Goal: Task Accomplishment & Management: Use online tool/utility

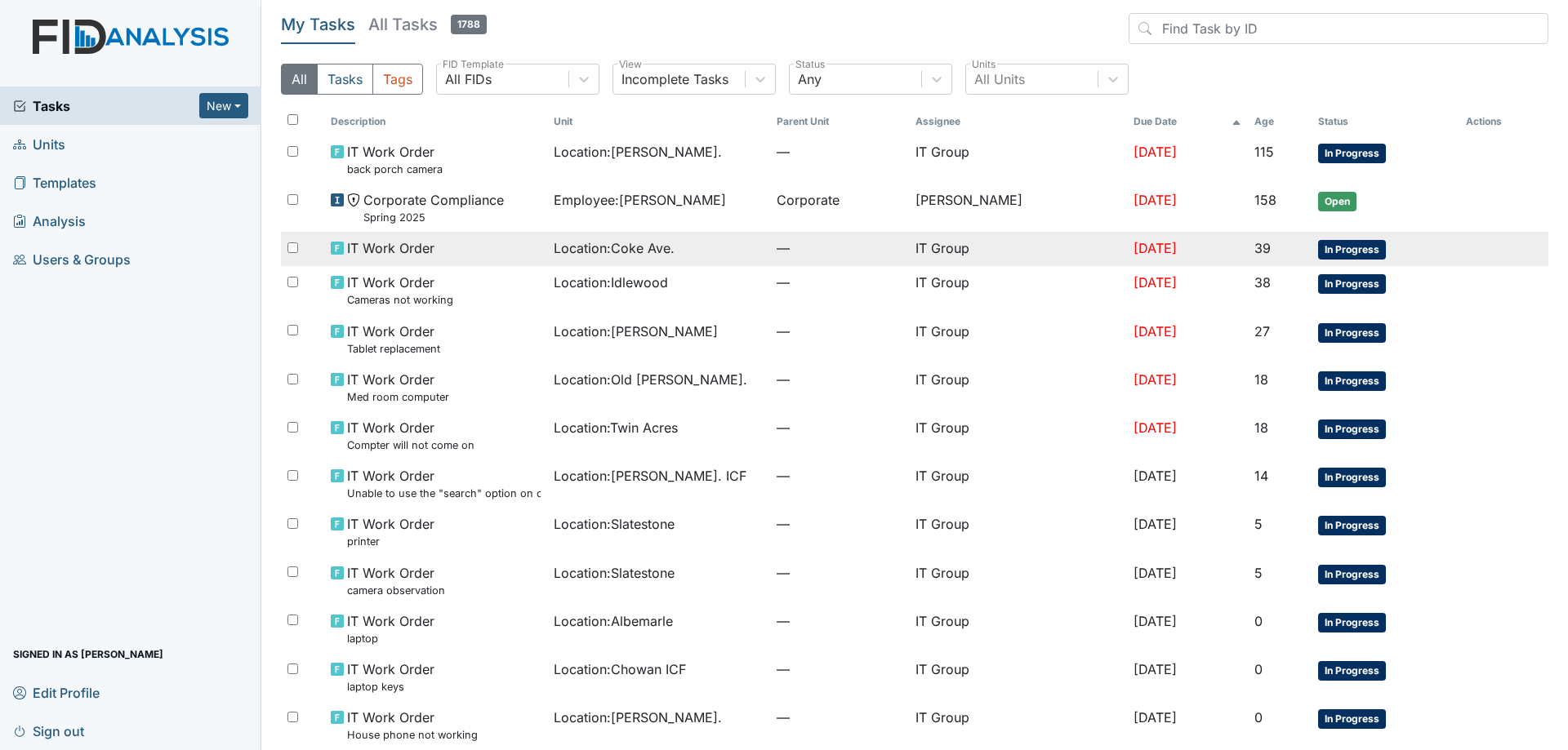
click at [701, 257] on div "Location : [GEOGRAPHIC_DATA]." at bounding box center [658, 248] width 210 height 20
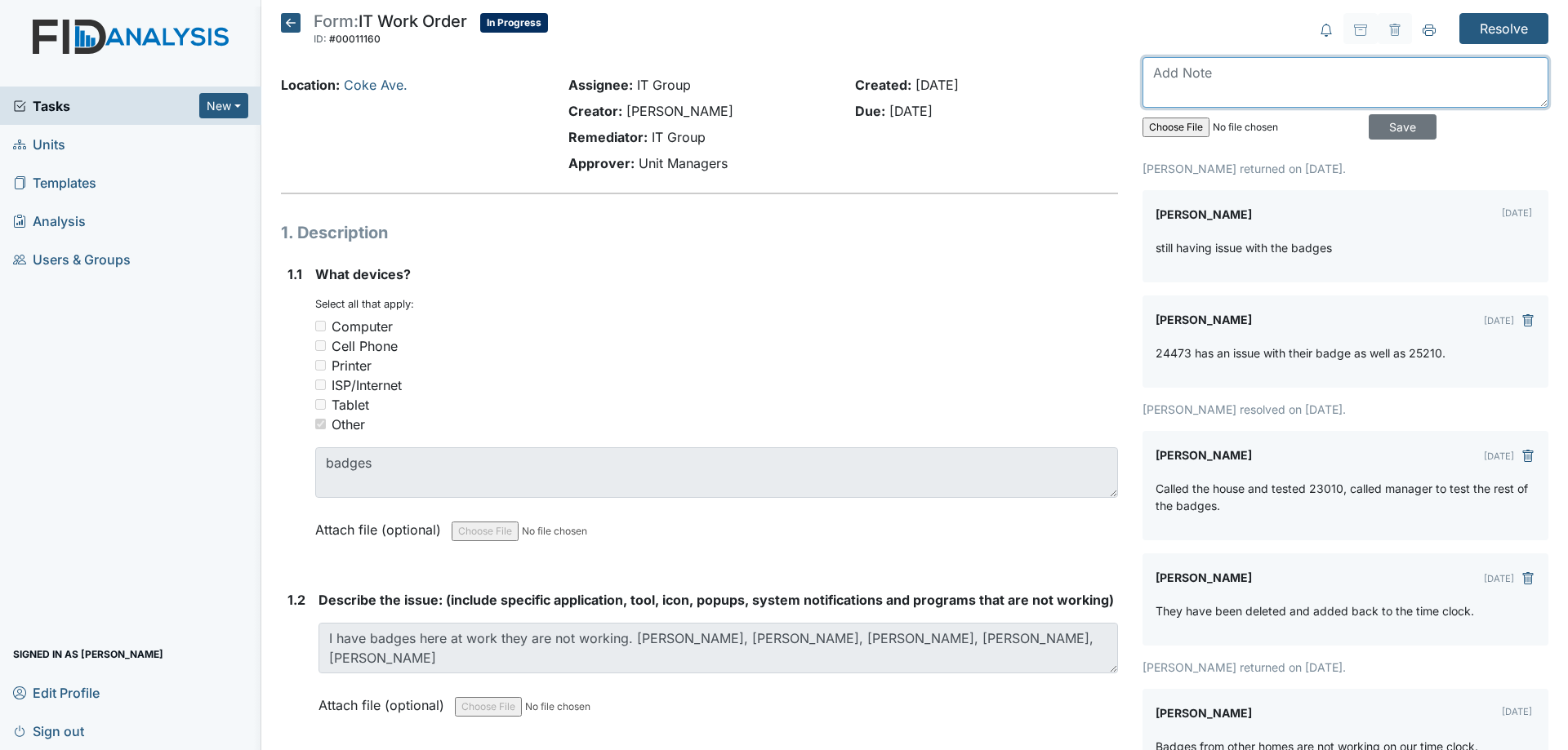
click at [1195, 85] on textarea at bounding box center [1345, 83] width 406 height 51
click at [298, 23] on icon at bounding box center [291, 23] width 20 height 20
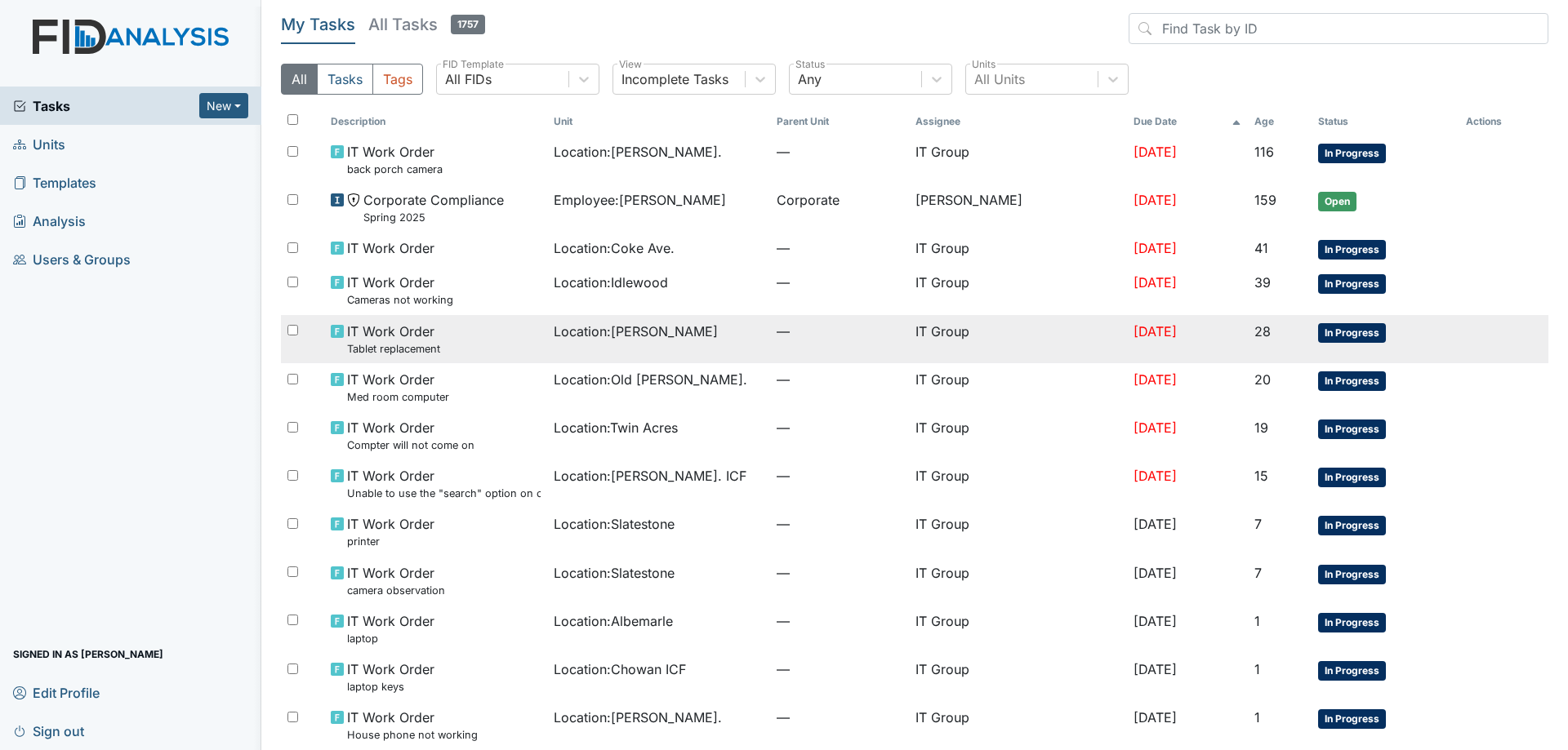
scroll to position [69, 0]
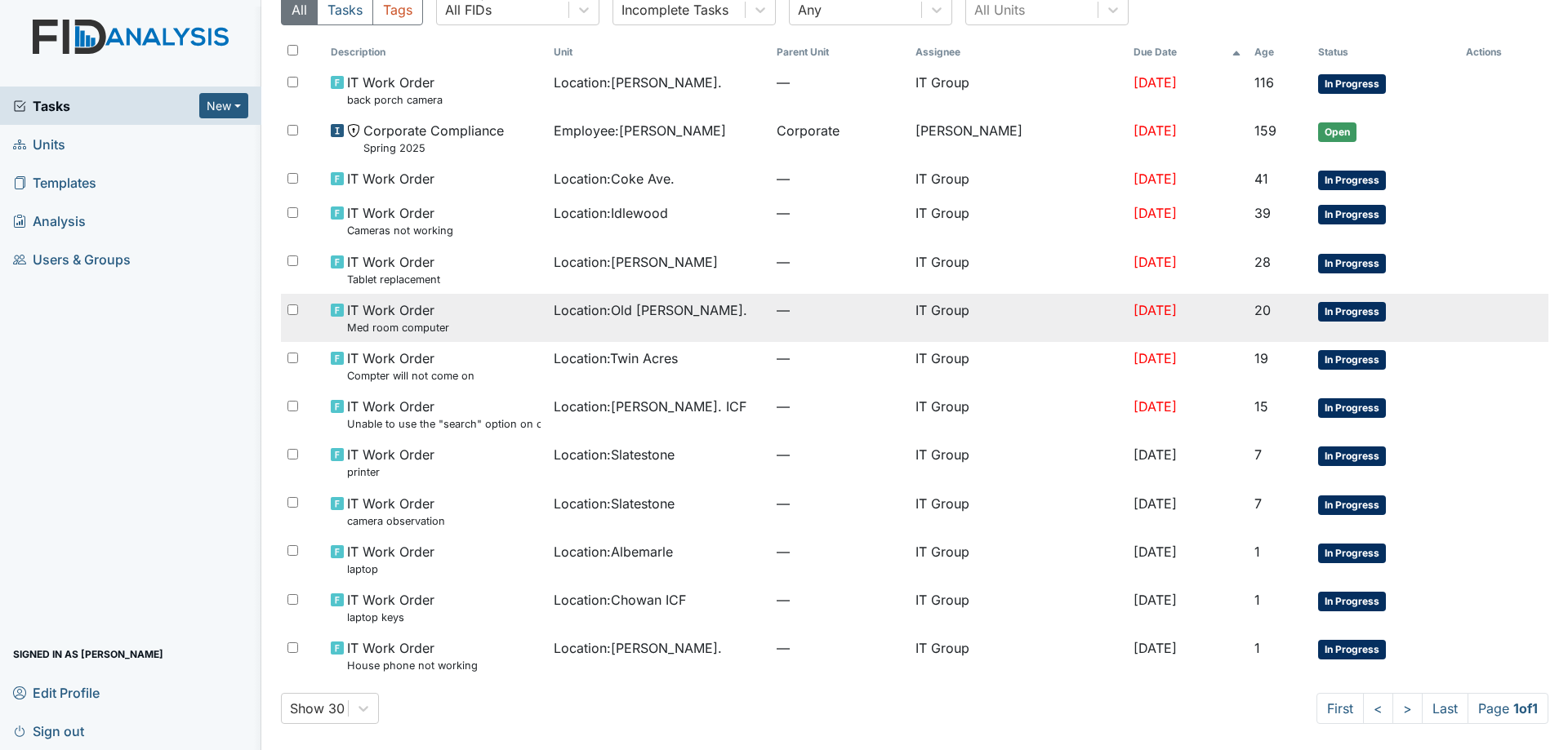
click at [823, 338] on td "—" at bounding box center [839, 317] width 138 height 48
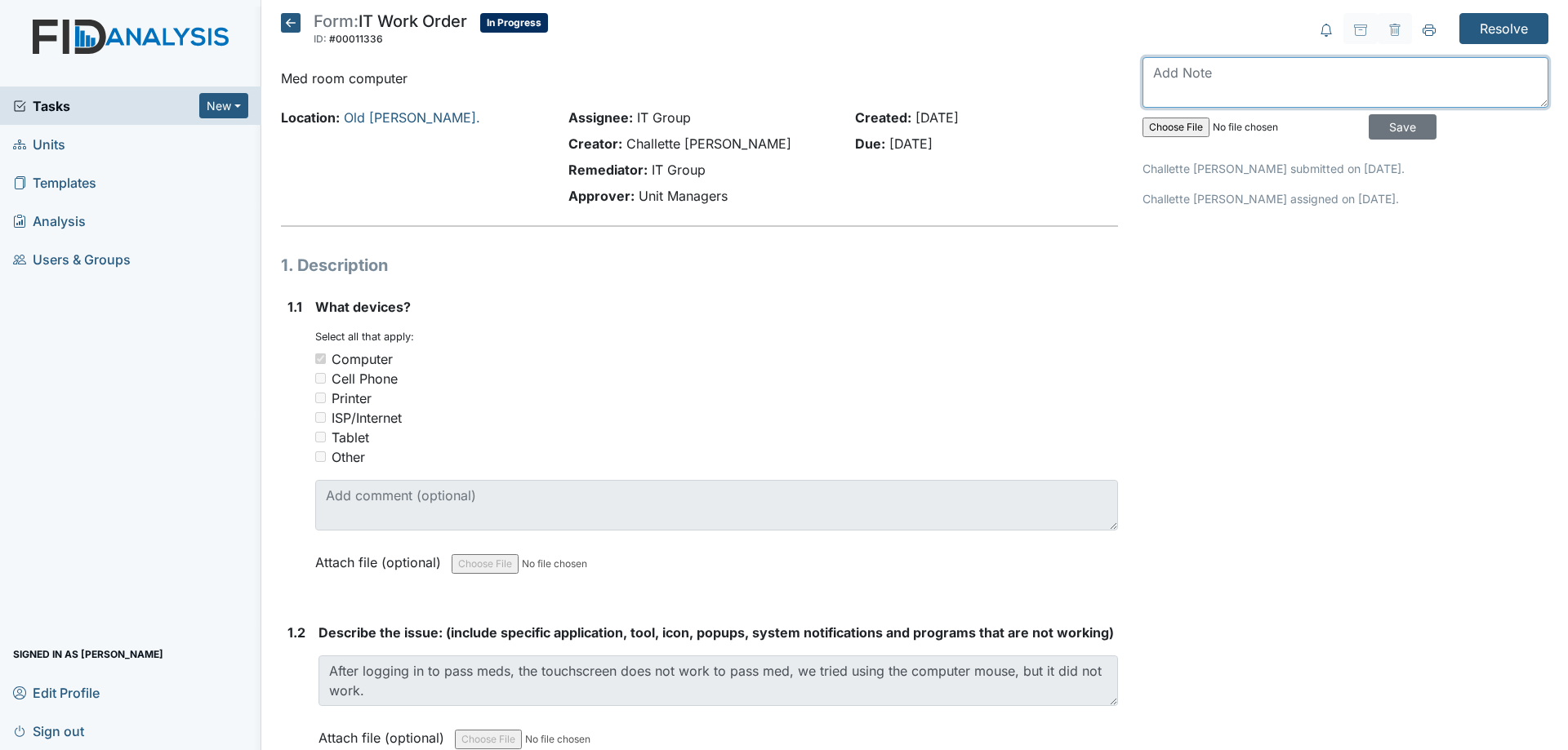
click at [1185, 67] on textarea at bounding box center [1345, 83] width 406 height 51
click at [1485, 86] on textarea "Screen worked fine while I was there, [PERSON_NAME] mentioned it happens during…" at bounding box center [1345, 83] width 406 height 51
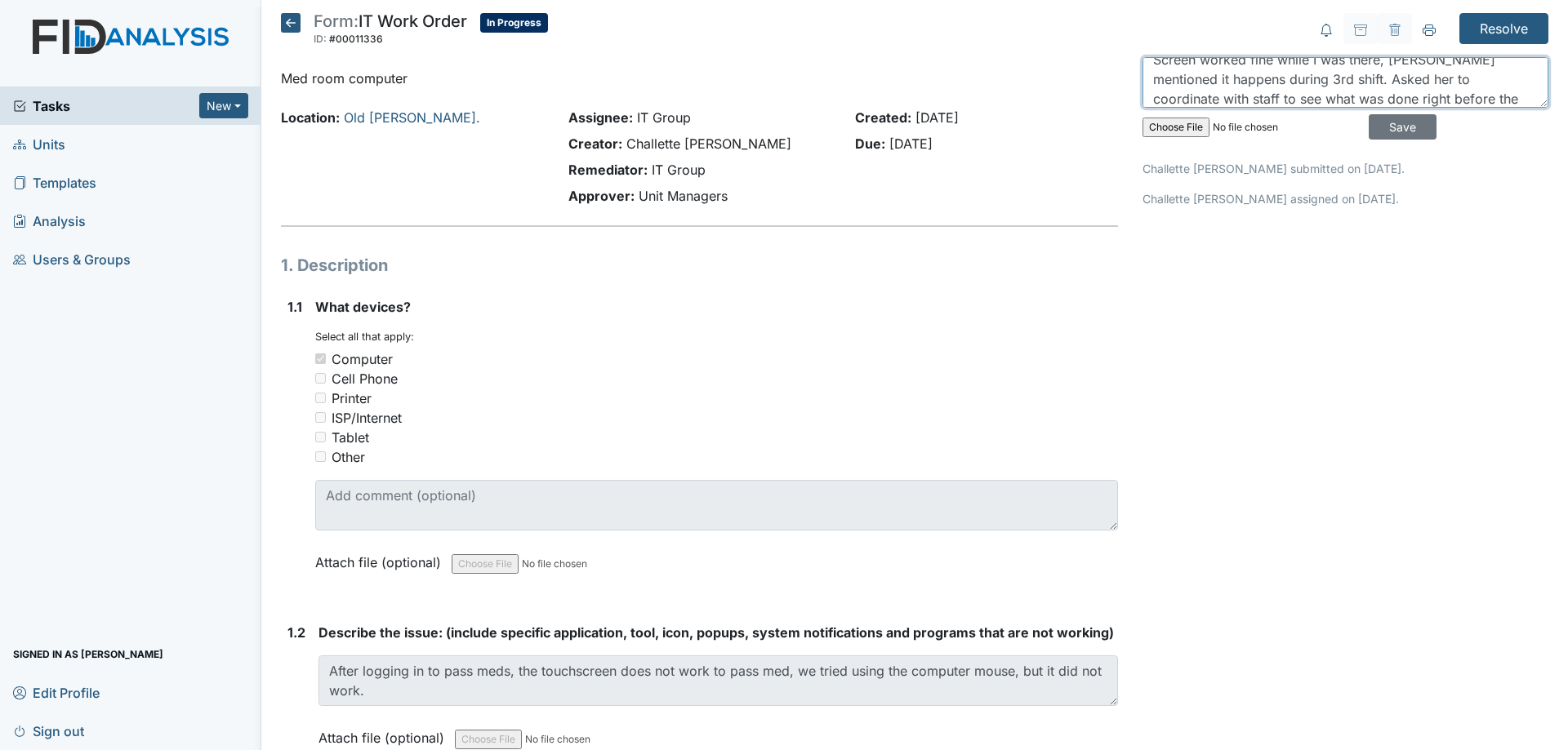
scroll to position [33, 0]
type textarea "Screen worked fine while I was there, [PERSON_NAME] mentioned it happens during…"
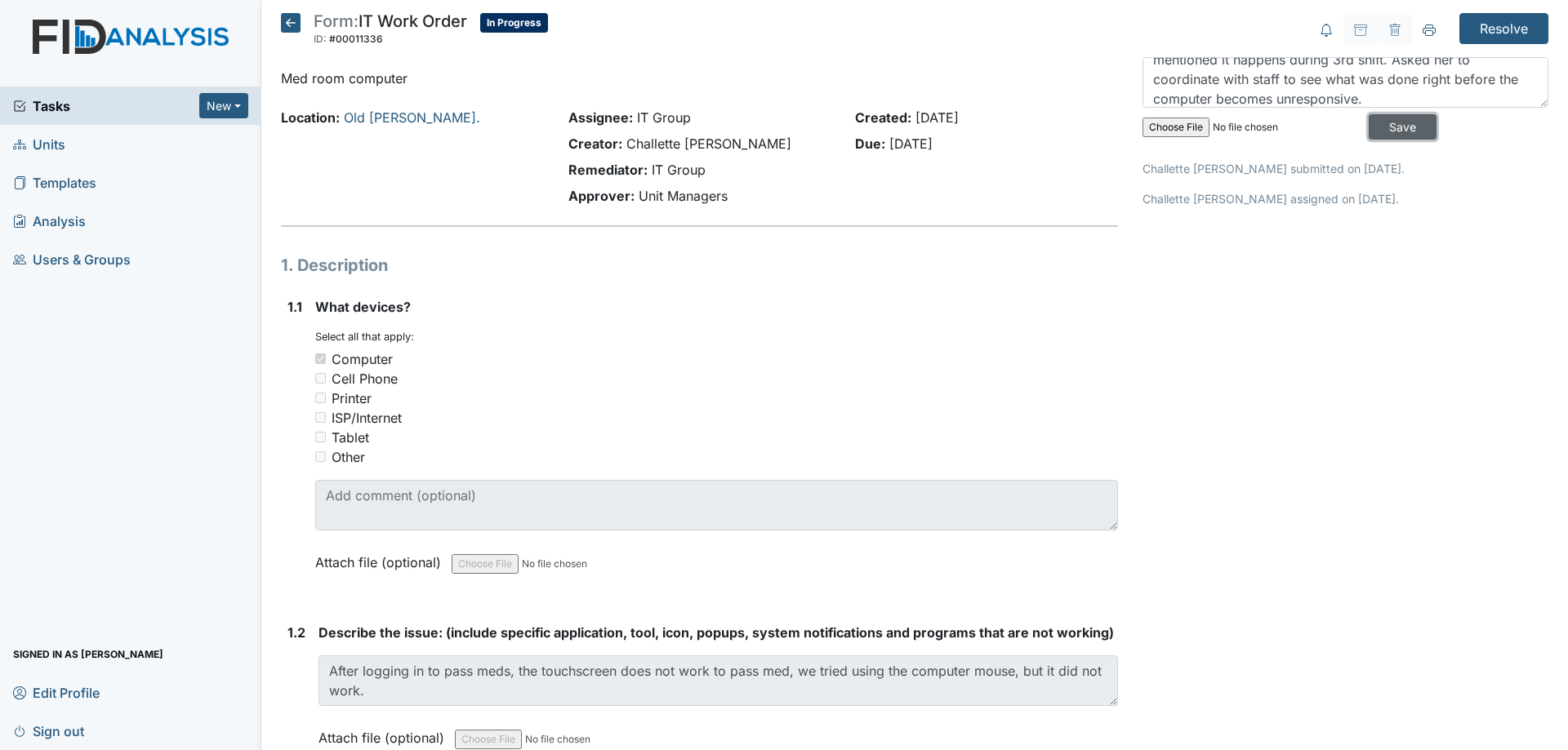
click at [1368, 129] on input "Save" at bounding box center [1402, 127] width 68 height 25
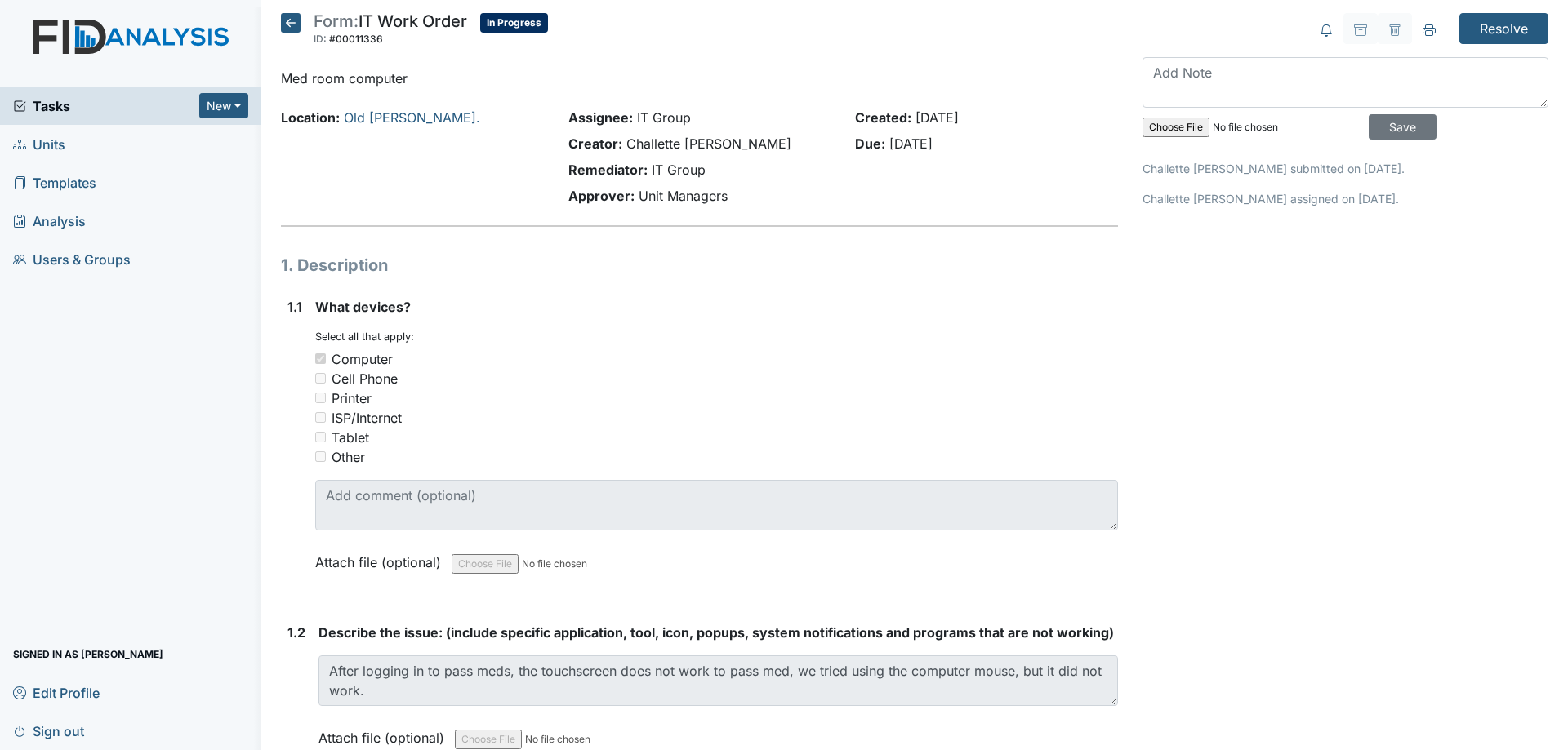
scroll to position [0, 0]
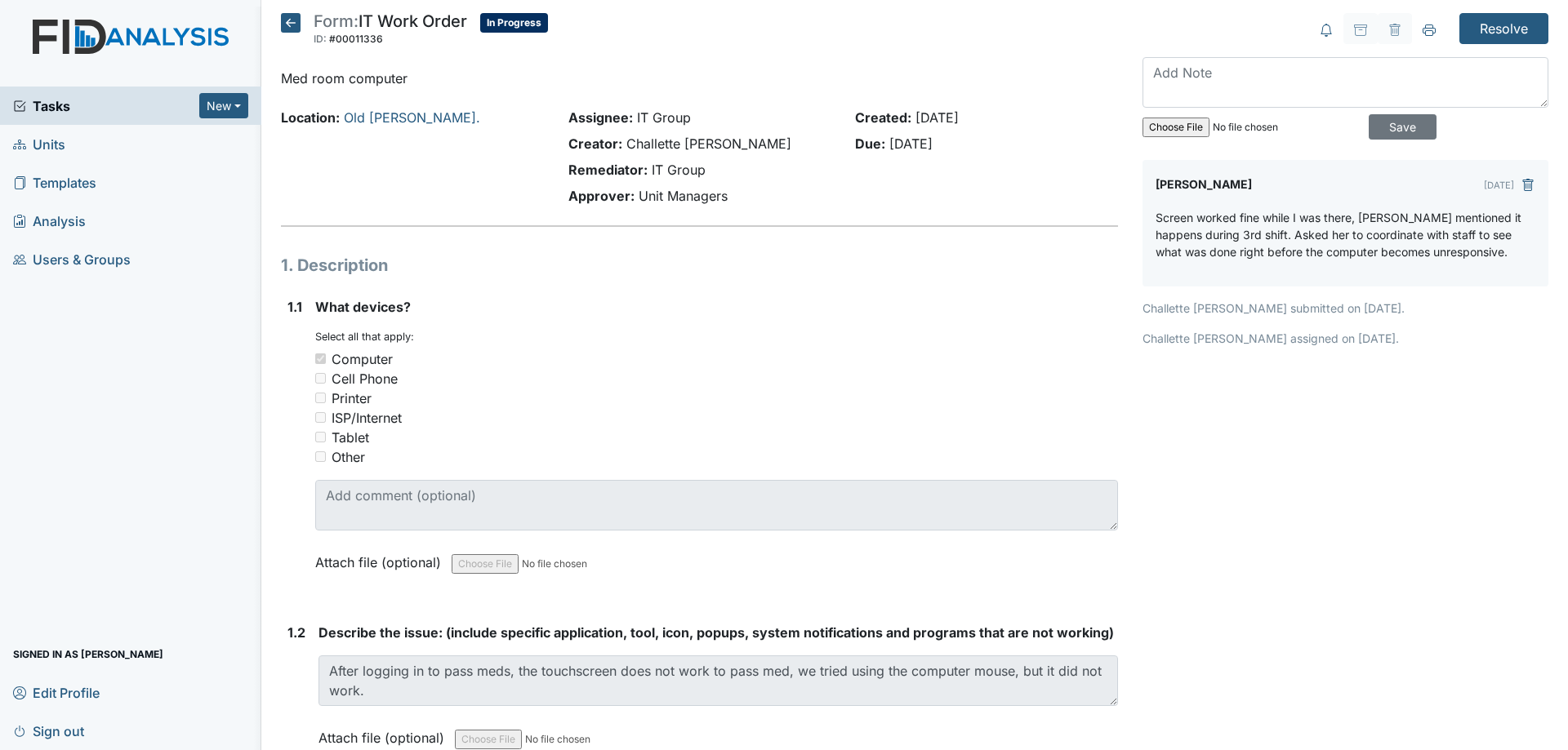
click at [289, 21] on icon at bounding box center [291, 23] width 20 height 20
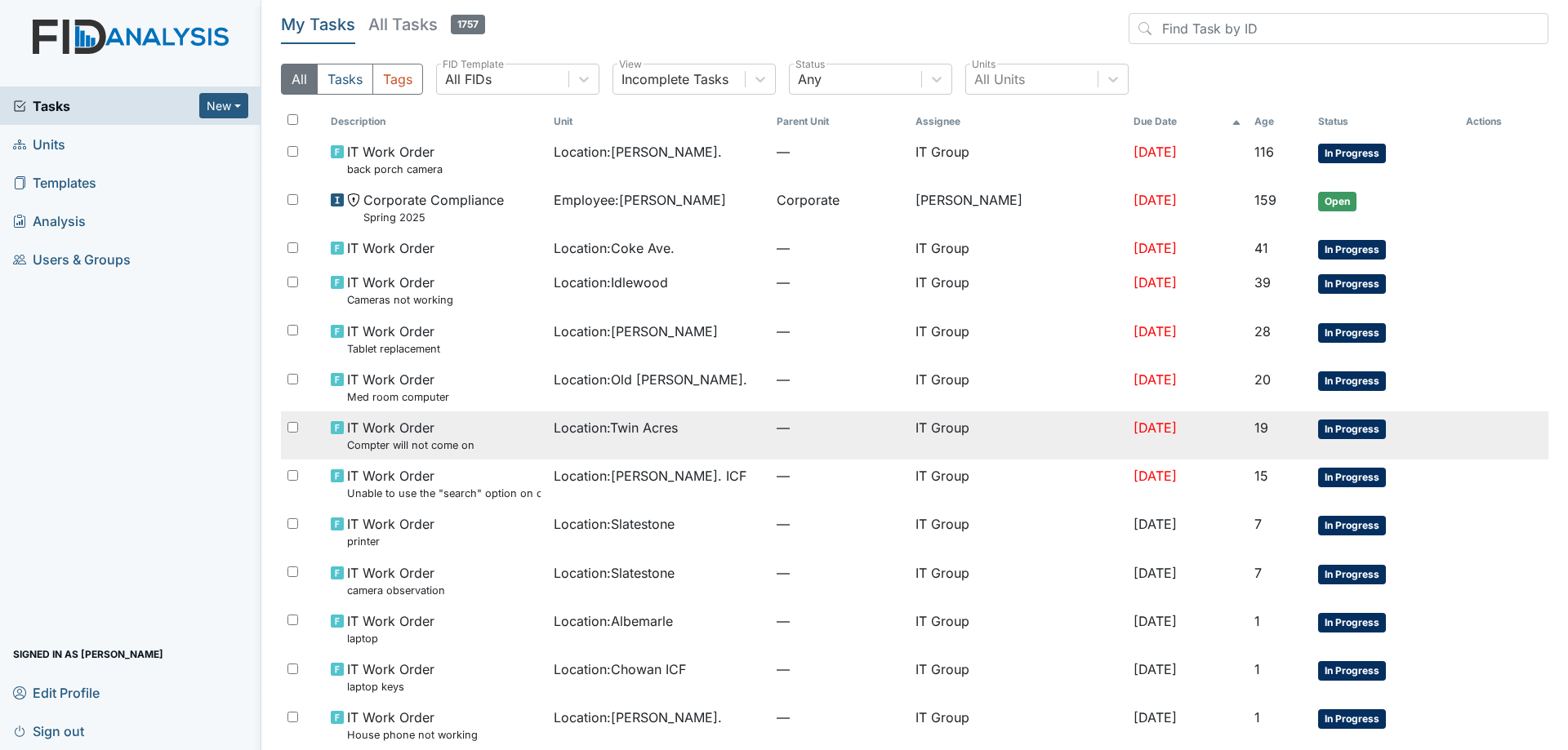
click at [730, 441] on td "Location : [GEOGRAPHIC_DATA]" at bounding box center [659, 435] width 223 height 48
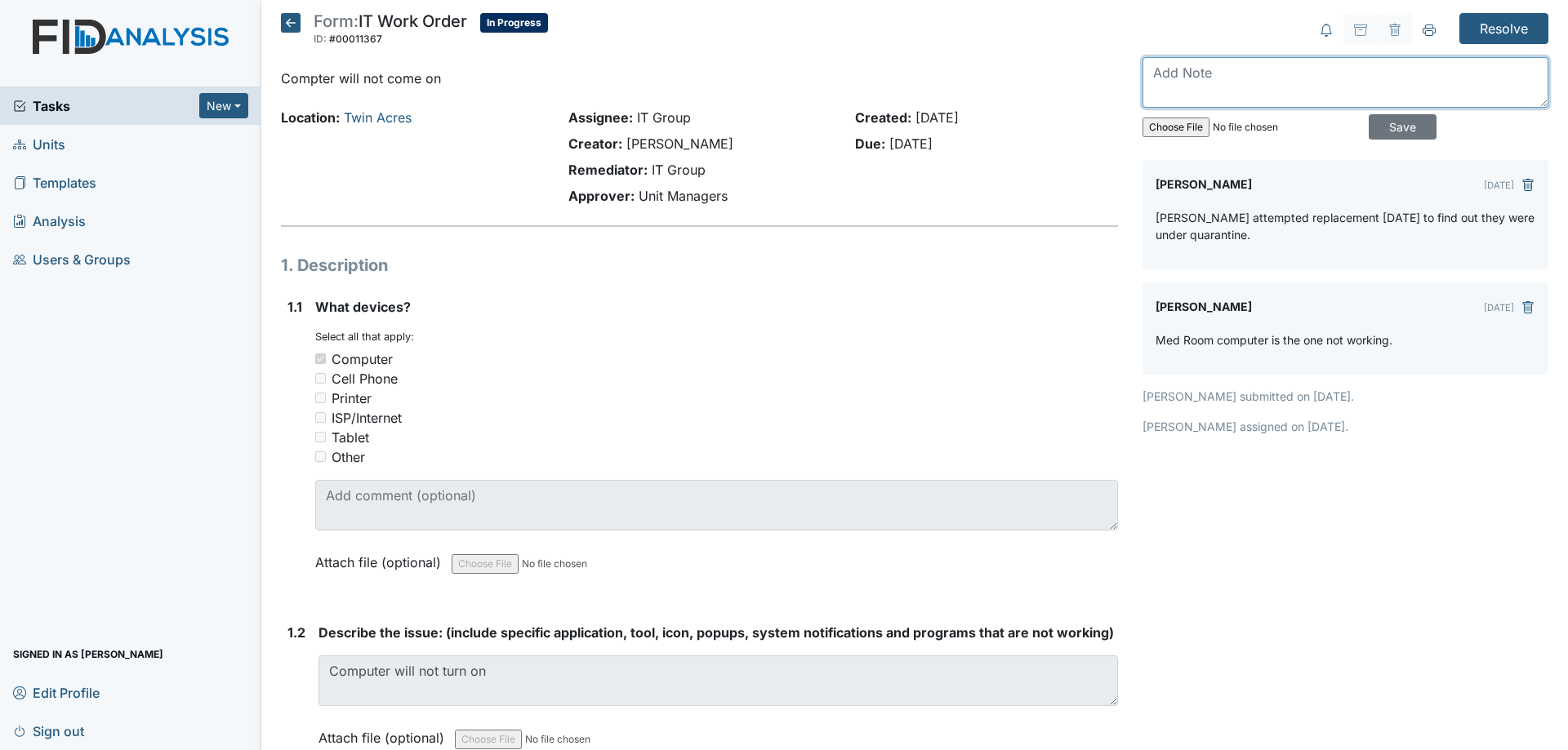
click at [1247, 73] on textarea at bounding box center [1345, 83] width 406 height 51
type textarea "Replaced Med Room PC."
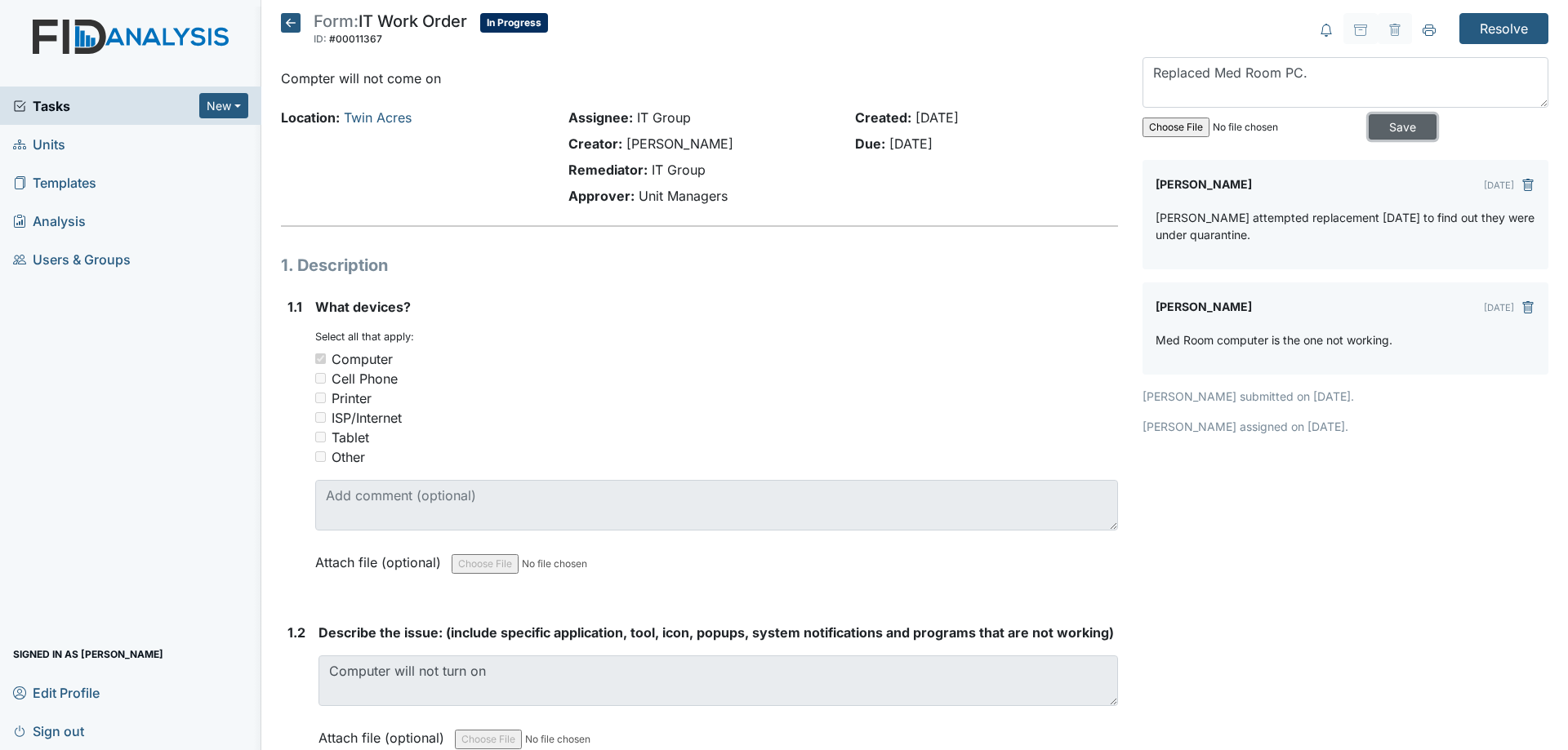
click at [1381, 125] on input "Save" at bounding box center [1402, 127] width 68 height 25
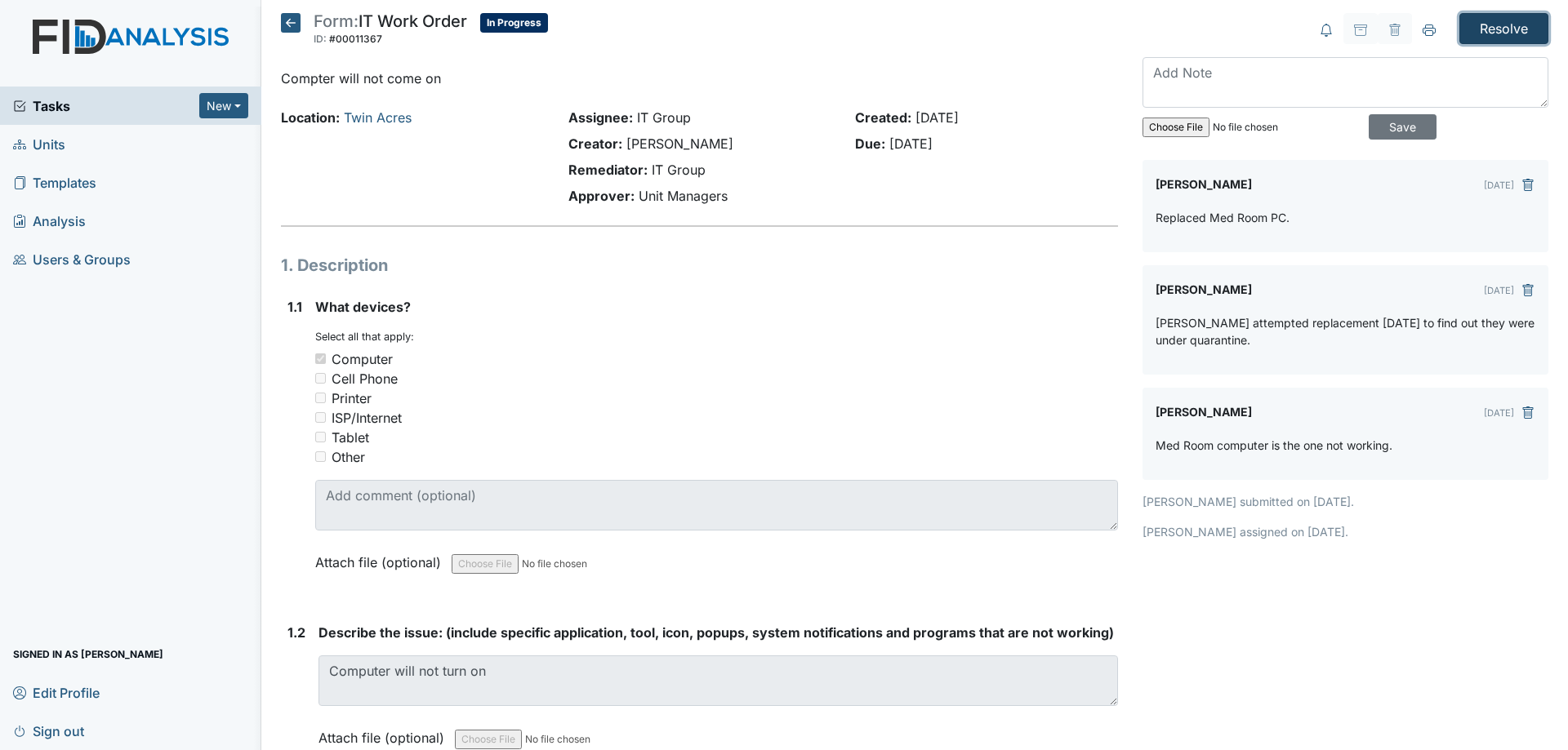
click at [1489, 24] on input "Resolve" at bounding box center [1504, 28] width 89 height 31
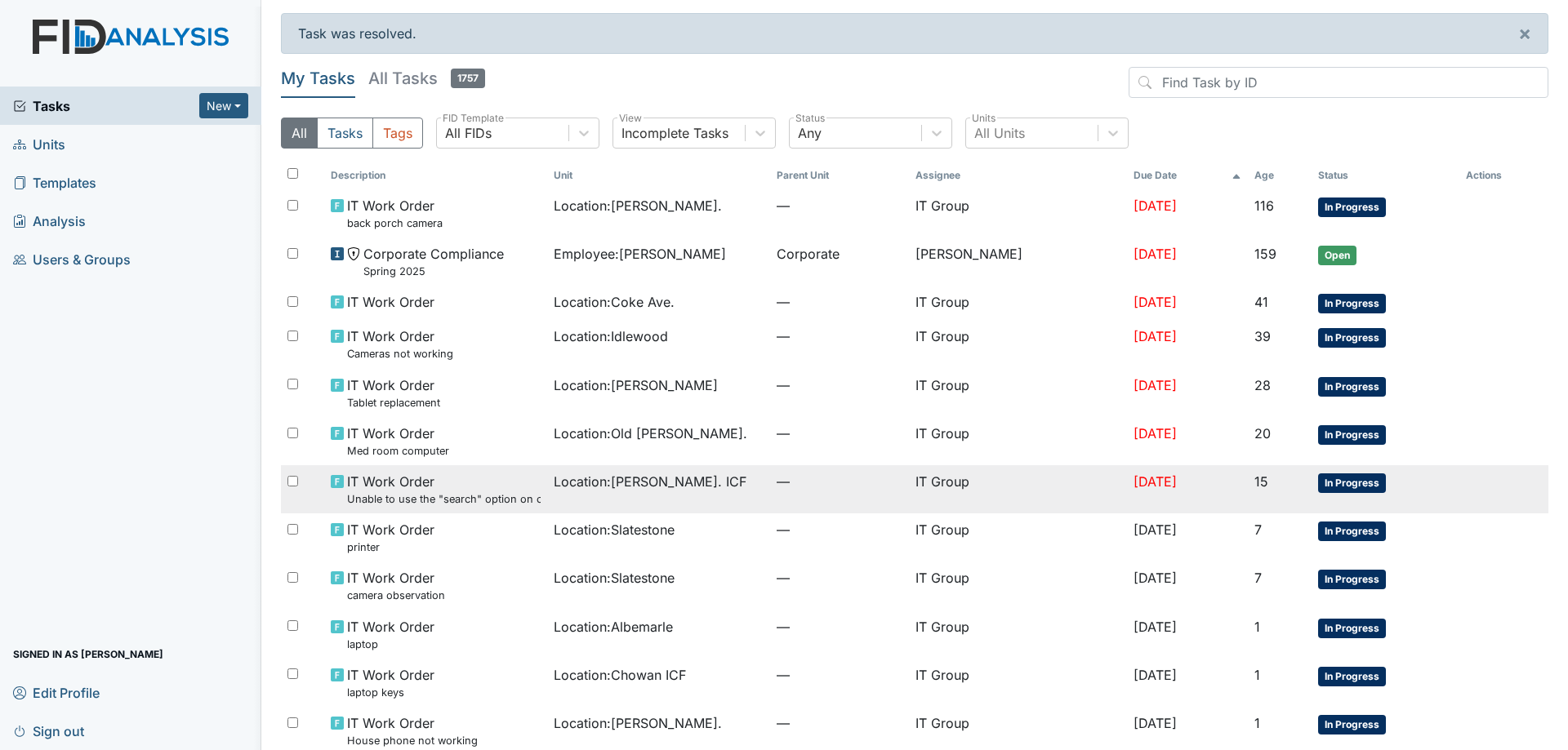
scroll to position [75, 0]
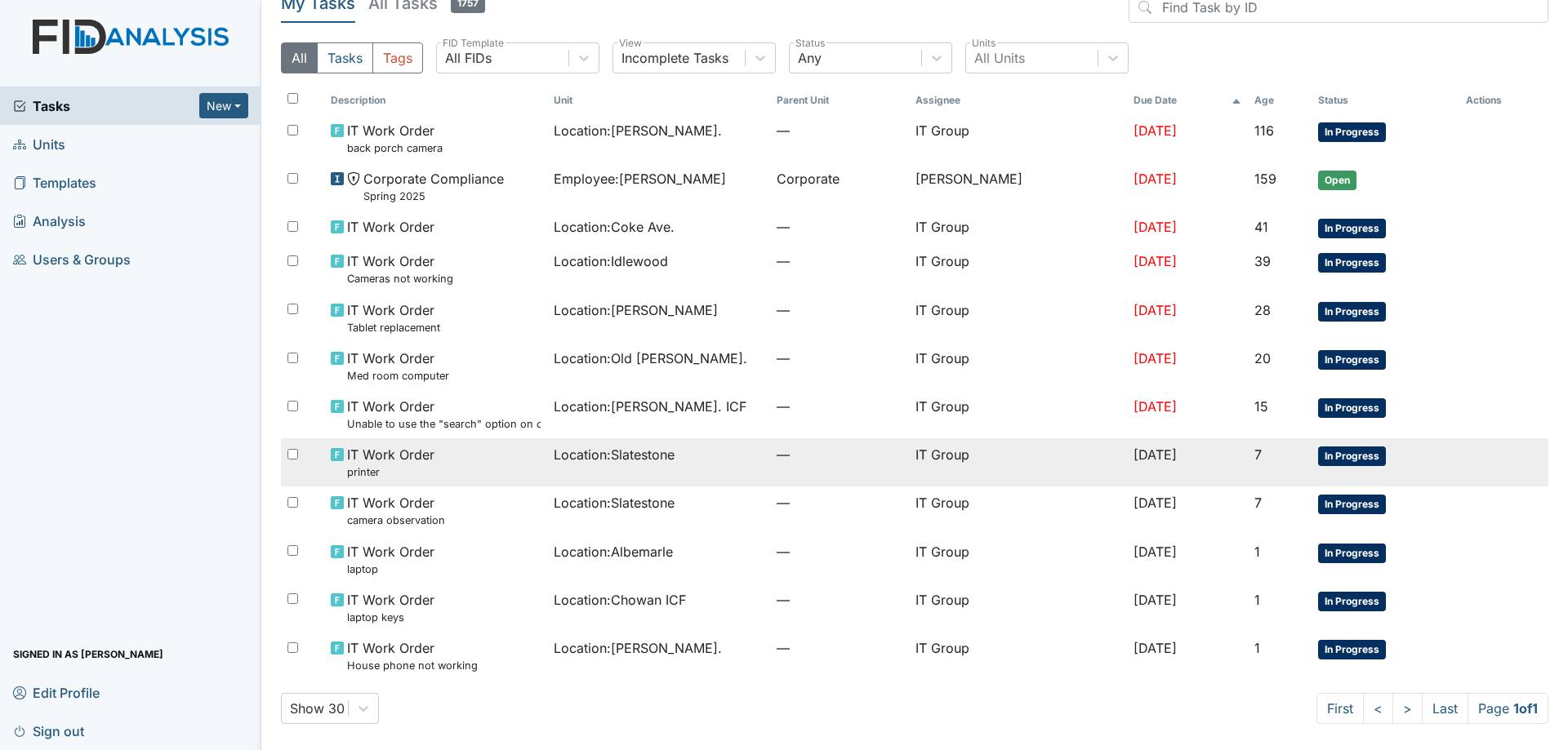
click at [684, 461] on div "Location : Slatestone" at bounding box center [658, 454] width 210 height 20
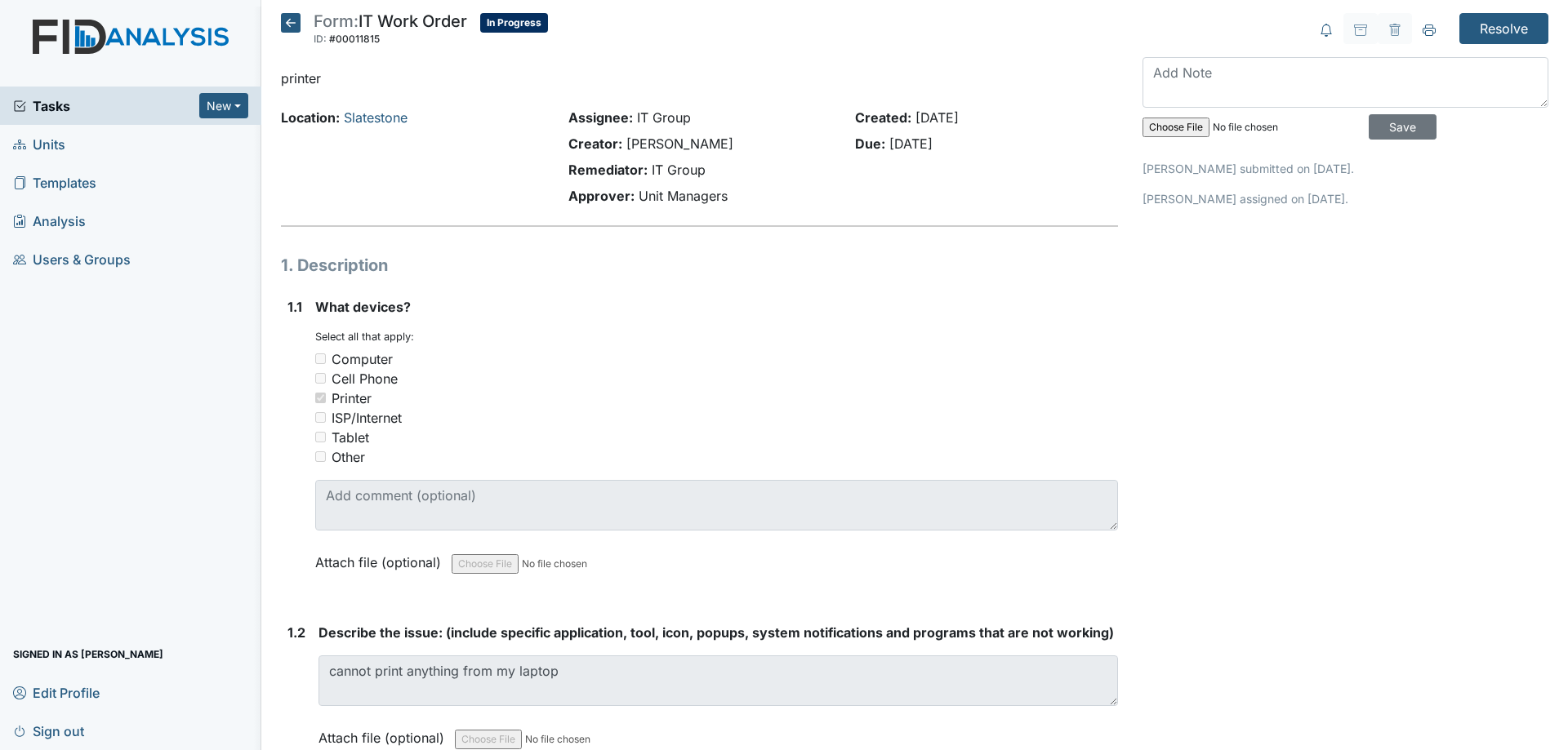
click at [293, 22] on icon at bounding box center [291, 23] width 20 height 20
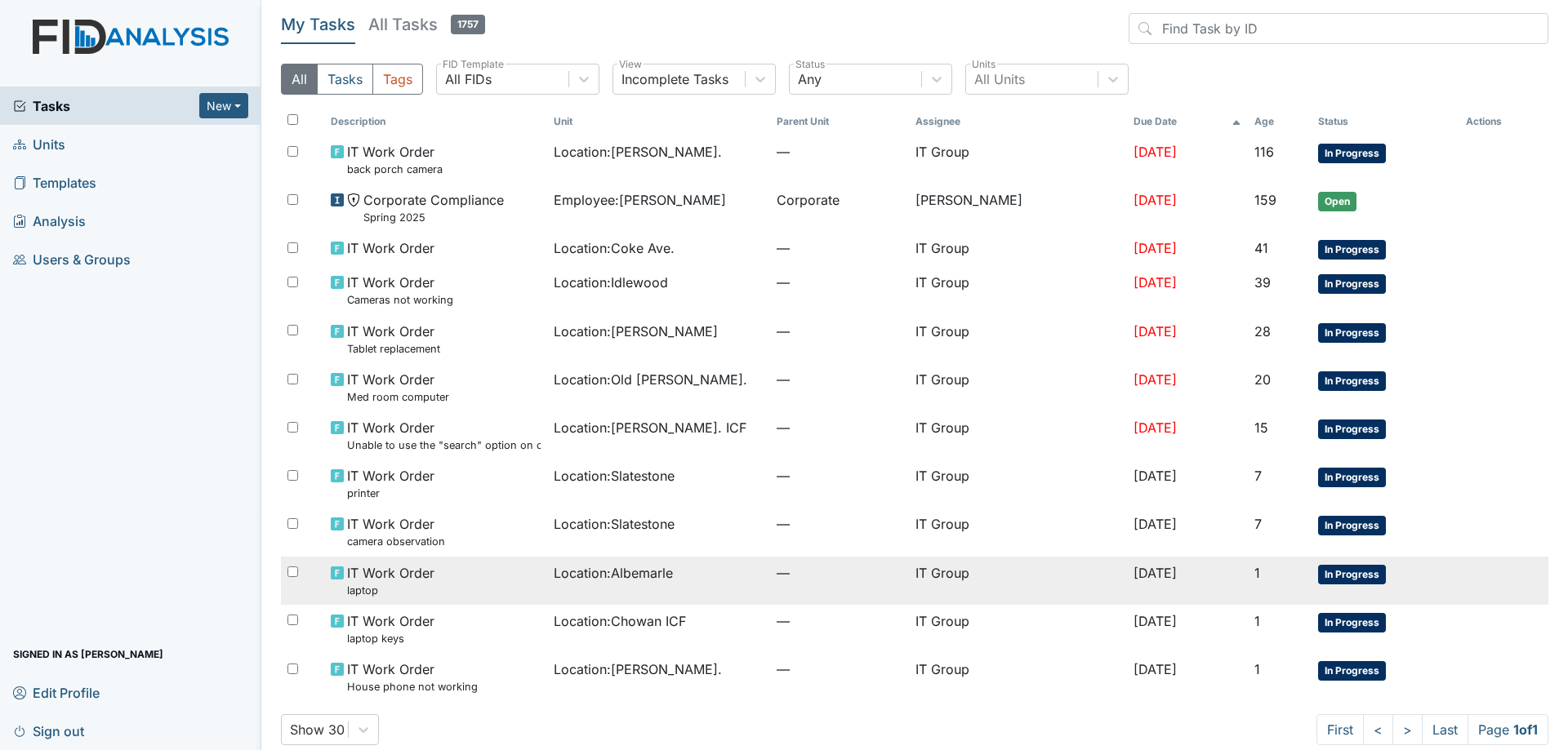
click at [734, 585] on td "Location : [GEOGRAPHIC_DATA]" at bounding box center [659, 580] width 223 height 48
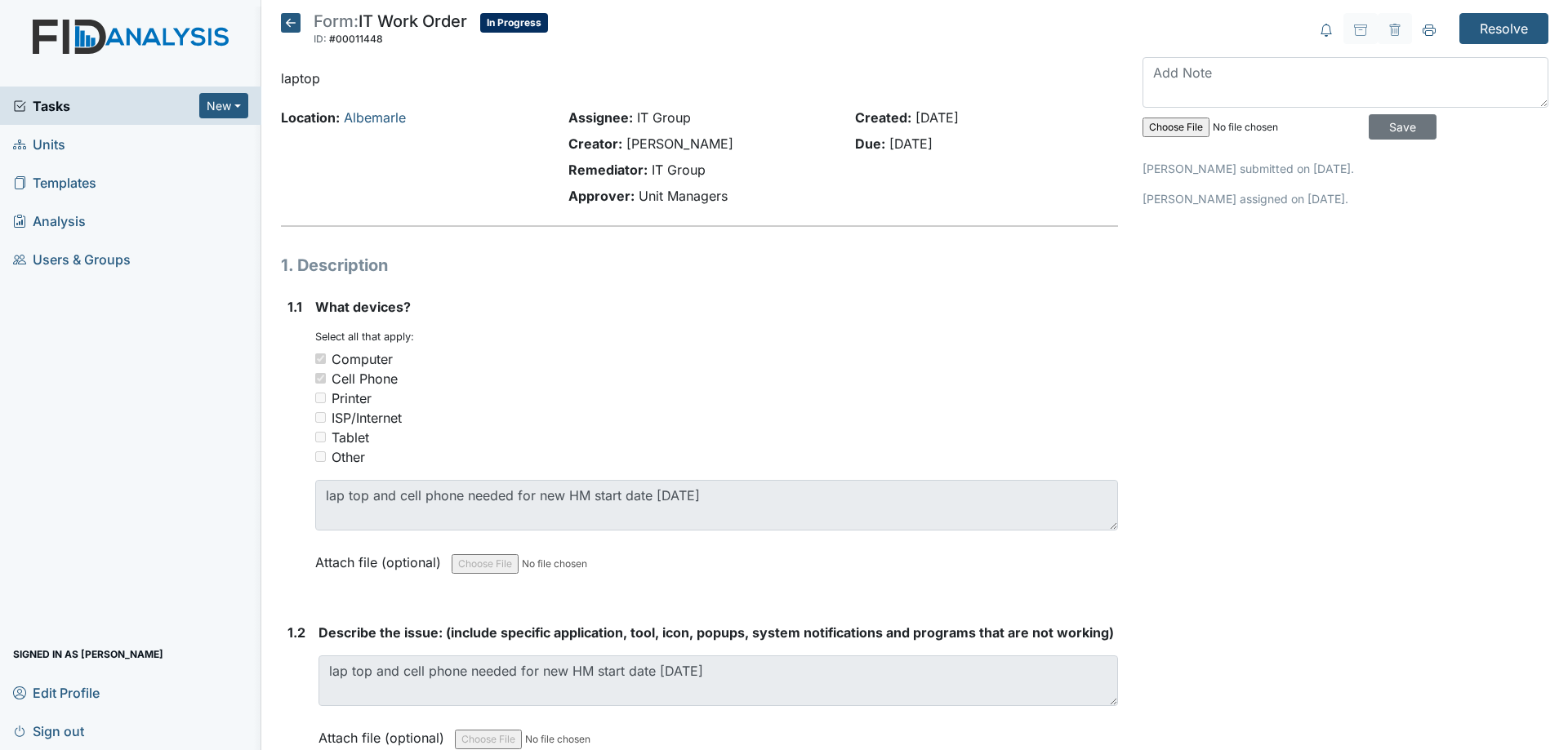
click at [293, 25] on icon at bounding box center [291, 23] width 20 height 20
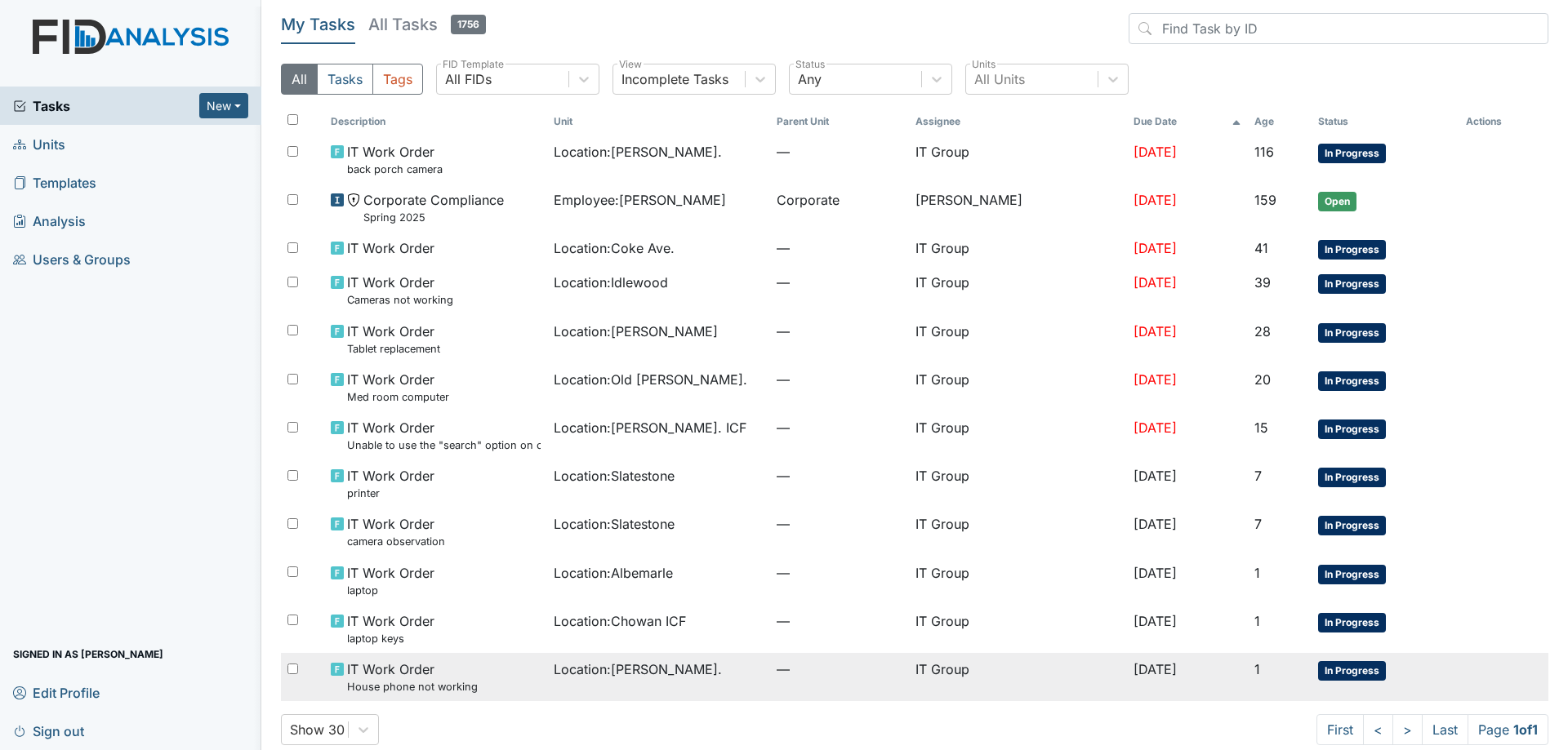
click at [524, 687] on div "IT Work Order House phone not working" at bounding box center [435, 677] width 210 height 35
